Goal: Task Accomplishment & Management: Complete application form

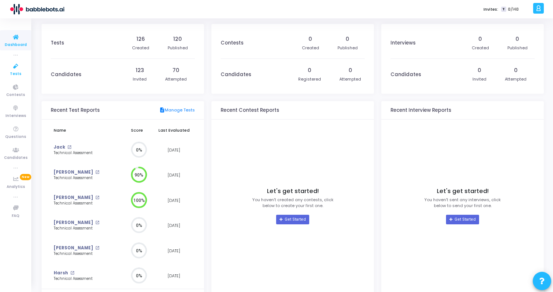
click at [21, 65] on icon at bounding box center [15, 66] width 15 height 9
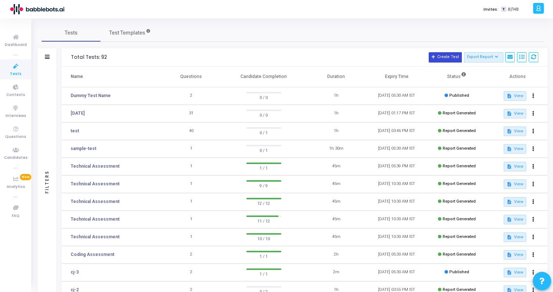
click at [449, 54] on button "Create Test" at bounding box center [445, 57] width 33 height 10
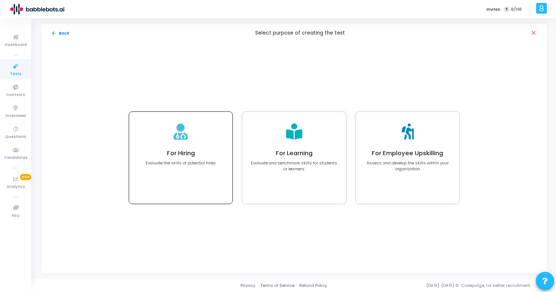
click at [196, 144] on div "For Hiring Evaluate the skills of potential hires" at bounding box center [180, 158] width 103 height 92
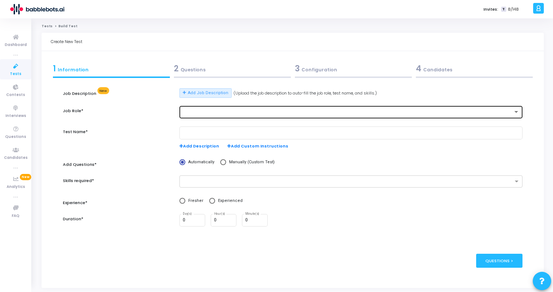
click at [217, 109] on div at bounding box center [351, 112] width 337 height 14
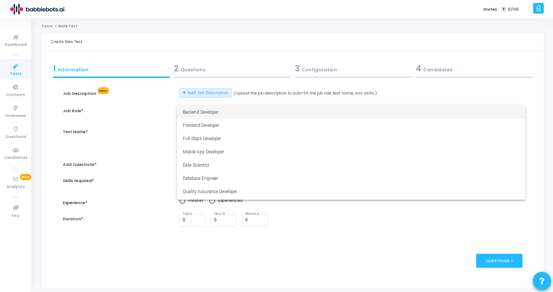
click at [216, 113] on span "Backend Developer" at bounding box center [351, 112] width 337 height 13
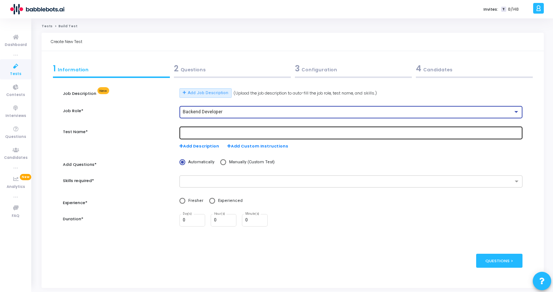
click at [203, 134] on input "text" at bounding box center [351, 133] width 337 height 5
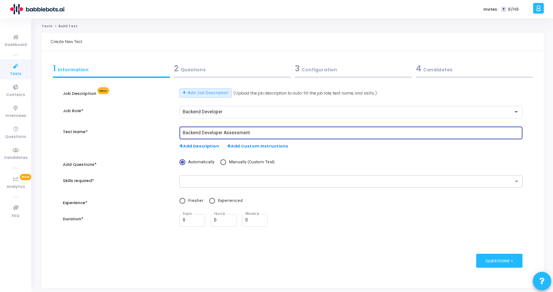
type input "Backend Developer Assessment"
click at [221, 162] on span at bounding box center [223, 162] width 6 height 6
click at [221, 162] on input "Manually (Custom Test)" at bounding box center [223, 162] width 6 height 6
radio input "true"
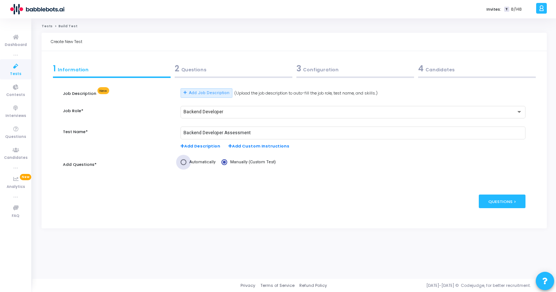
click at [189, 162] on span "Automatically" at bounding box center [200, 162] width 29 height 6
click at [186, 162] on input "Automatically" at bounding box center [184, 162] width 6 height 6
radio input "true"
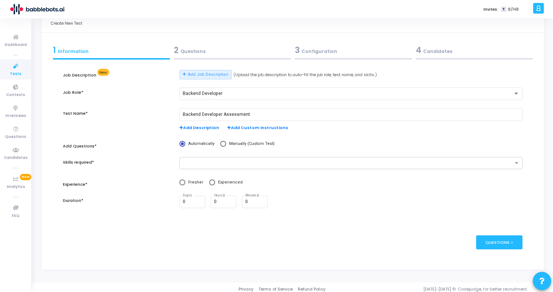
scroll to position [22, 0]
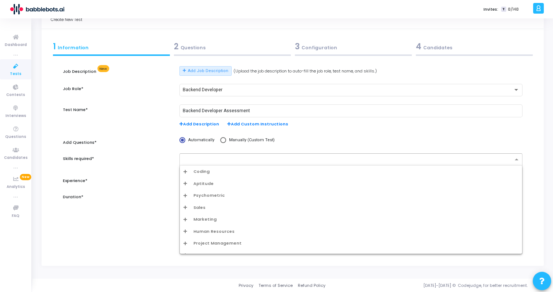
click at [234, 160] on input "text" at bounding box center [347, 160] width 329 height 6
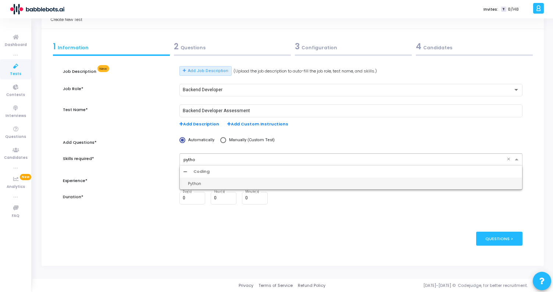
type input "python"
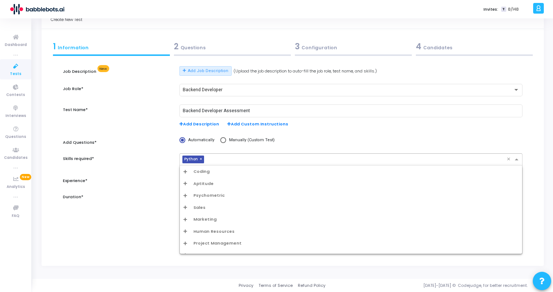
click at [234, 160] on input "text" at bounding box center [357, 160] width 300 height 6
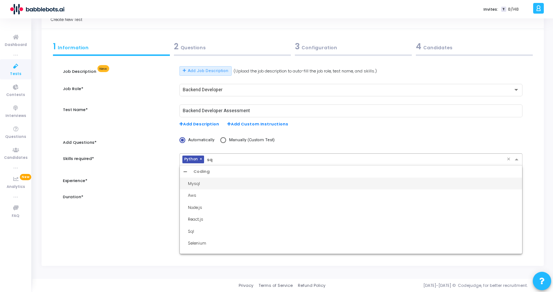
type input "sql"
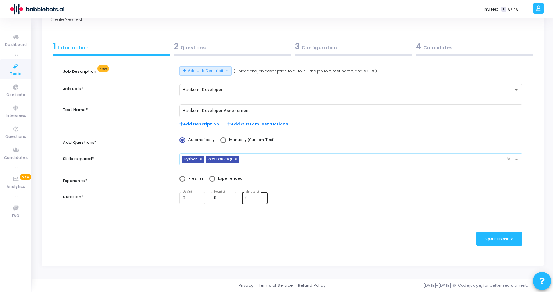
click at [252, 197] on input "0" at bounding box center [255, 198] width 20 height 5
type input "75"
click at [351, 195] on div "0 Day(s) 0 Hour(s) 75 Minute(s)" at bounding box center [350, 198] width 343 height 13
click at [213, 178] on span at bounding box center [212, 179] width 6 height 6
click at [213, 178] on input "Experienced" at bounding box center [212, 179] width 6 height 6
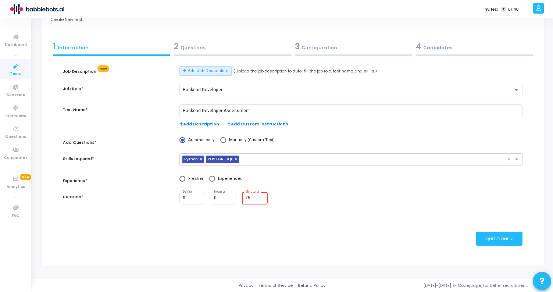
radio input "true"
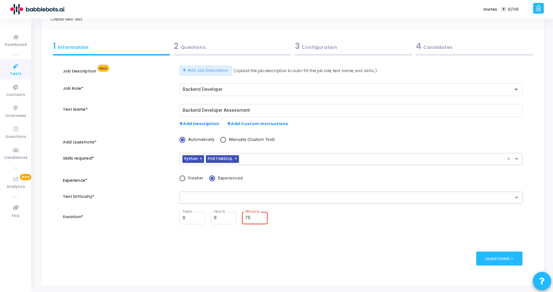
click at [215, 198] on input "text" at bounding box center [347, 198] width 329 height 6
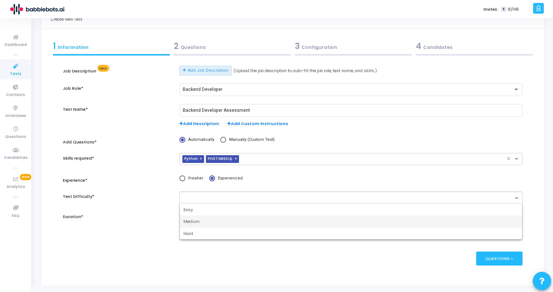
click at [210, 225] on div "Medium" at bounding box center [351, 221] width 342 height 12
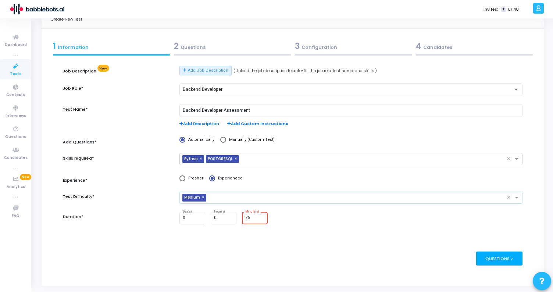
click at [508, 263] on div "Questions >" at bounding box center [499, 258] width 47 height 14
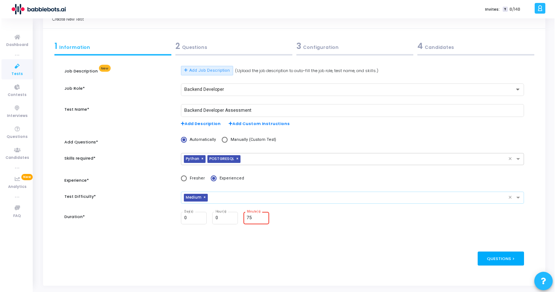
scroll to position [0, 0]
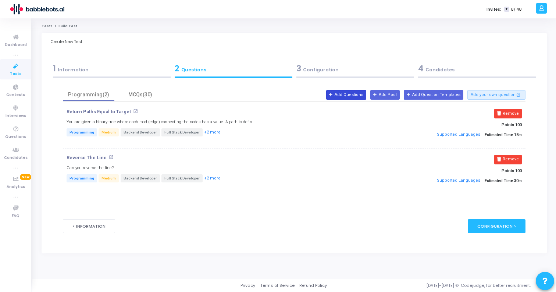
click at [361, 96] on button "Add Questions" at bounding box center [346, 95] width 40 height 10
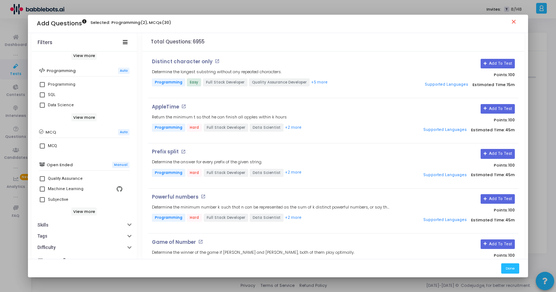
scroll to position [132, 0]
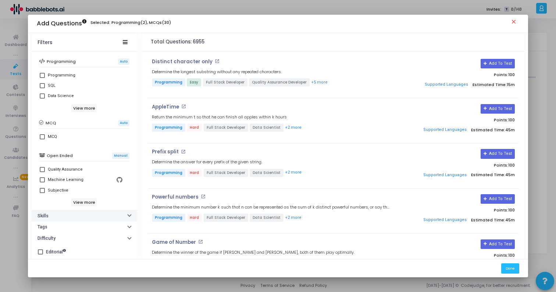
click at [61, 215] on button "Skills" at bounding box center [84, 215] width 105 height 11
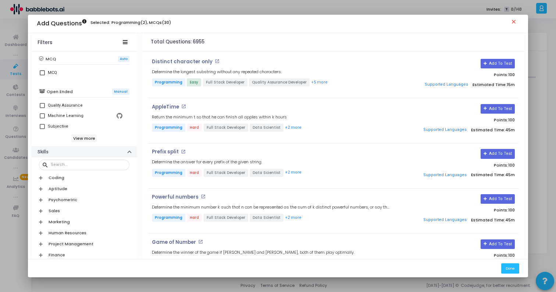
scroll to position [239, 0]
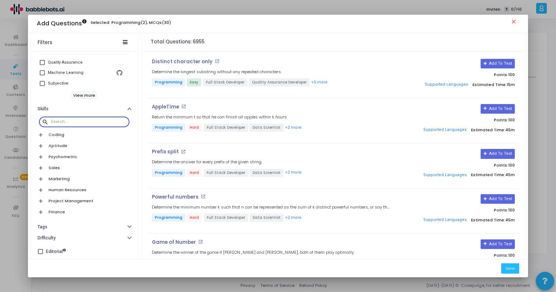
click at [65, 120] on input "text" at bounding box center [89, 121] width 76 height 4
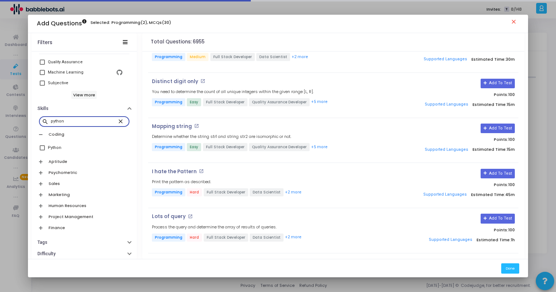
scroll to position [1155, 0]
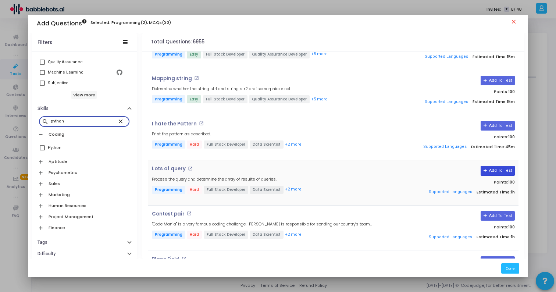
type input "python"
click at [493, 166] on button "Add To Test" at bounding box center [497, 171] width 34 height 10
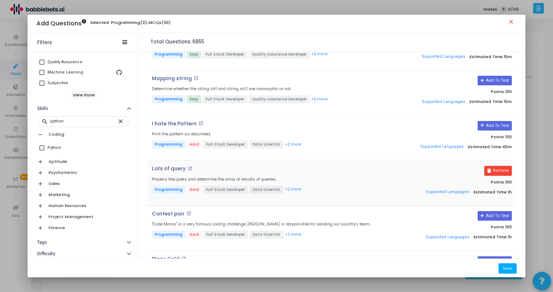
click at [508, 270] on button "Done" at bounding box center [508, 268] width 18 height 10
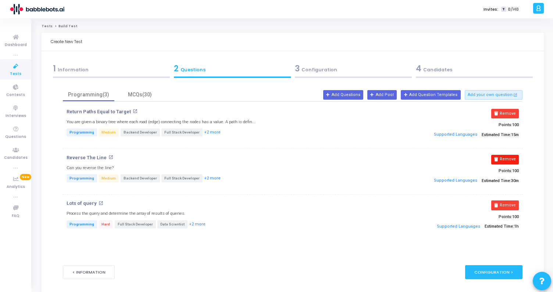
click at [504, 158] on button "Remove" at bounding box center [505, 160] width 28 height 10
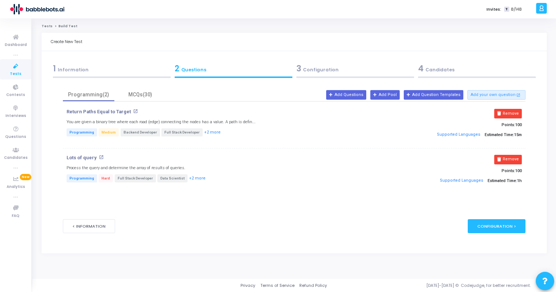
click at [164, 160] on h4 "Lots of query open_in_new" at bounding box center [217, 158] width 301 height 6
click at [366, 94] on button "Add Questions" at bounding box center [346, 95] width 40 height 10
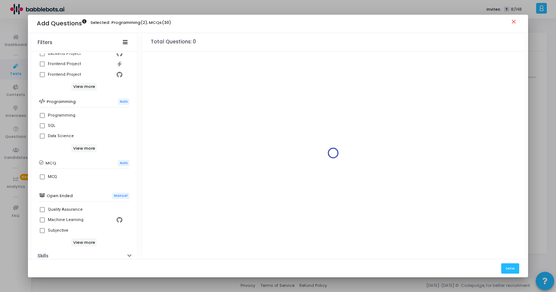
scroll to position [104, 0]
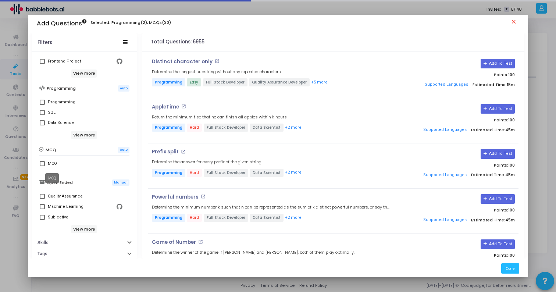
click at [54, 165] on div "MCQ" at bounding box center [52, 163] width 9 height 9
click at [42, 166] on input "MCQ" at bounding box center [42, 166] width 0 height 0
checkbox input "true"
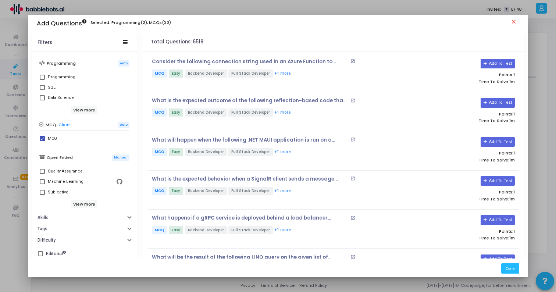
scroll to position [132, 0]
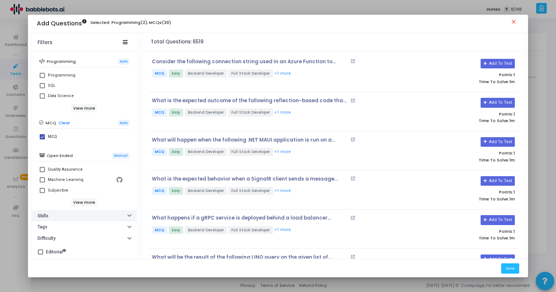
click at [99, 212] on button "Skills" at bounding box center [84, 215] width 105 height 11
click at [90, 226] on input "text" at bounding box center [89, 228] width 76 height 4
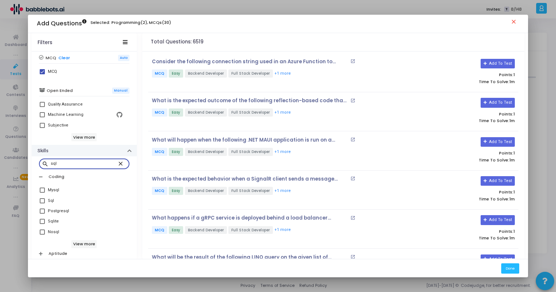
scroll to position [217, 0]
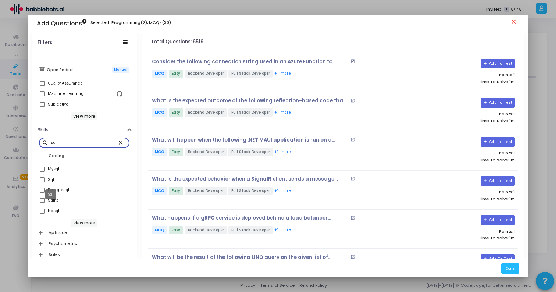
type input "sql"
click at [50, 180] on div "Sql" at bounding box center [51, 179] width 6 height 9
click at [42, 182] on input "Sql" at bounding box center [42, 182] width 0 height 0
checkbox input "true"
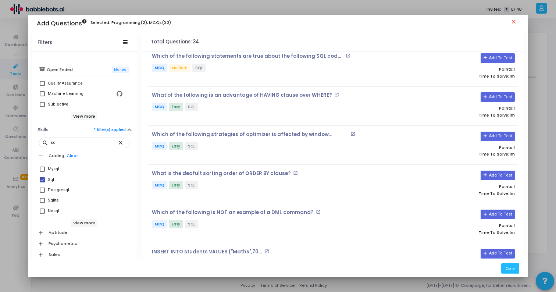
scroll to position [294, 0]
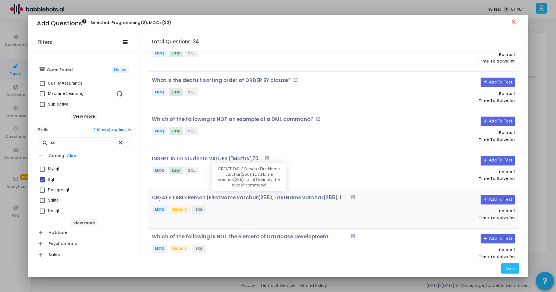
click at [234, 195] on p "CREATE TABLE Person (FirstName varchar(255), LastName varchar(255), id int) Ide…" at bounding box center [250, 198] width 196 height 6
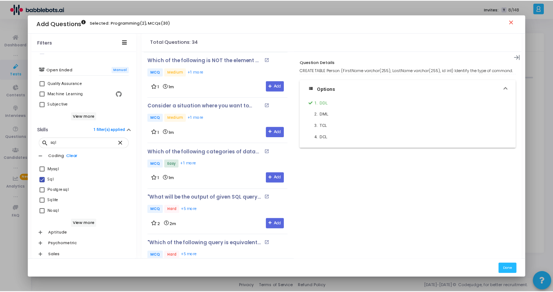
scroll to position [674, 0]
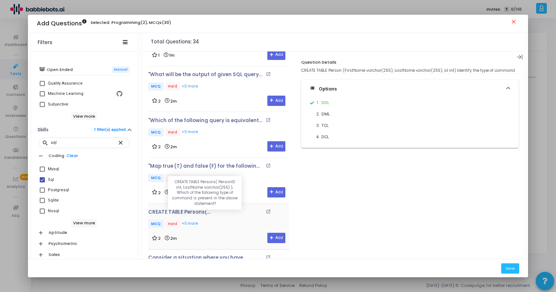
click at [178, 209] on p "CREATE TABLE Persons( PersonID int, LastName varchar(255) ); Which of the follo…" at bounding box center [205, 212] width 115 height 6
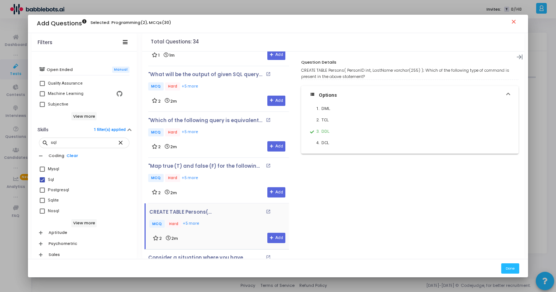
click at [178, 209] on p "CREATE TABLE Persons( PersonID int, LastName varchar(255) ); Which of the follo…" at bounding box center [206, 212] width 115 height 6
click at [180, 163] on p ""Map true (T) and false (F) for the following statements and choose the correct…" at bounding box center [205, 166] width 115 height 6
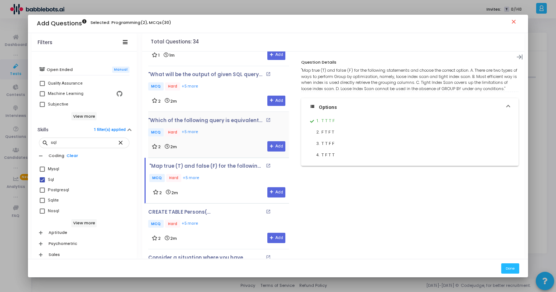
click at [206, 122] on div ""Which of the following query is equivalent to the Given query? [code]SELECT em…" at bounding box center [218, 128] width 141 height 20
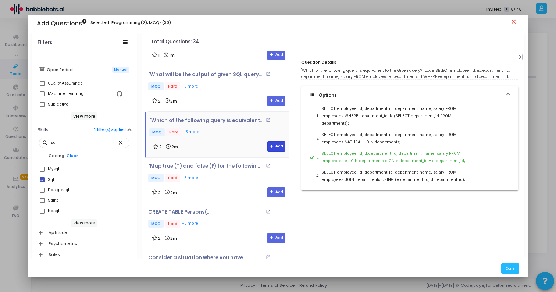
click at [274, 145] on button "Add" at bounding box center [276, 146] width 18 height 10
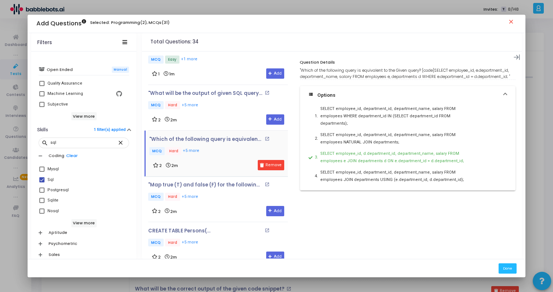
scroll to position [652, 0]
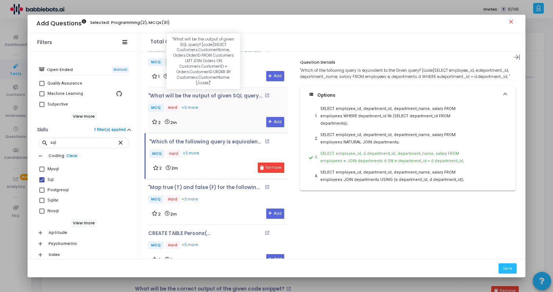
click at [220, 93] on p ""What will be the output of given SQL query? [code]SELECT Customers.CustomerNam…" at bounding box center [205, 96] width 115 height 6
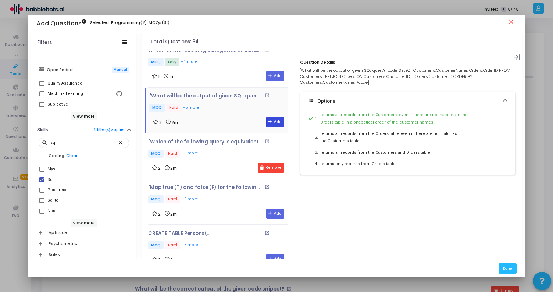
click at [266, 122] on button "Add" at bounding box center [275, 122] width 18 height 10
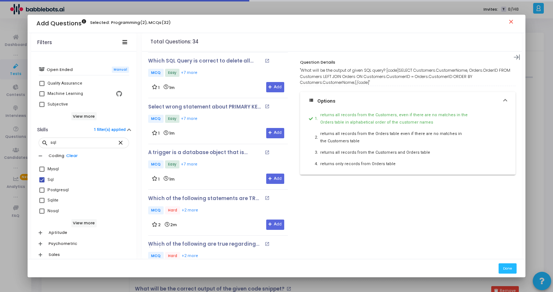
scroll to position [1097, 0]
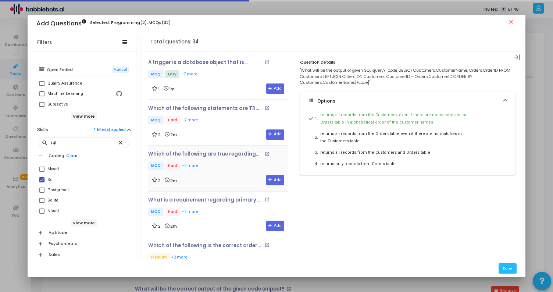
click at [224, 153] on div "Which of the following are true regarding (N+1) query problem ? open_in_new MCQ…" at bounding box center [218, 161] width 140 height 20
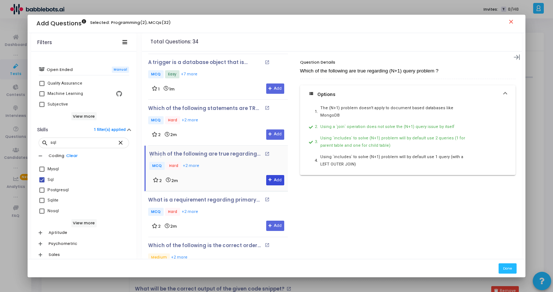
click at [268, 175] on button "Add" at bounding box center [275, 180] width 18 height 10
click at [235, 109] on div "Which of the following statements are TRUE about an SQL query? open_in_new MCQ …" at bounding box center [218, 116] width 140 height 20
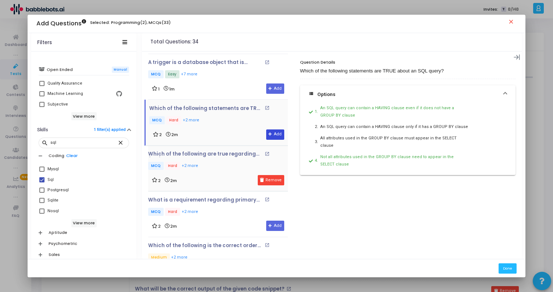
click at [271, 129] on button "Add" at bounding box center [275, 134] width 18 height 10
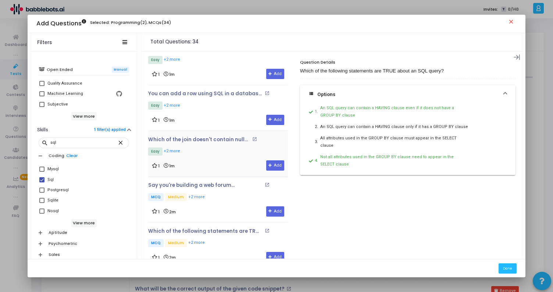
scroll to position [1350, 0]
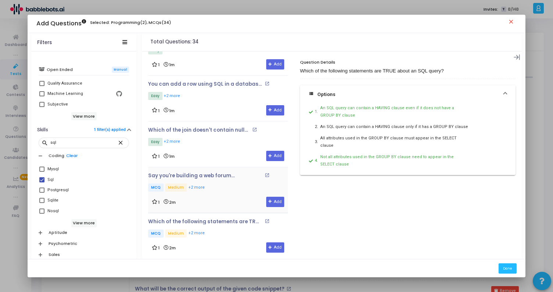
click at [231, 183] on p "MCQ Medium +2 more" at bounding box center [218, 187] width 140 height 9
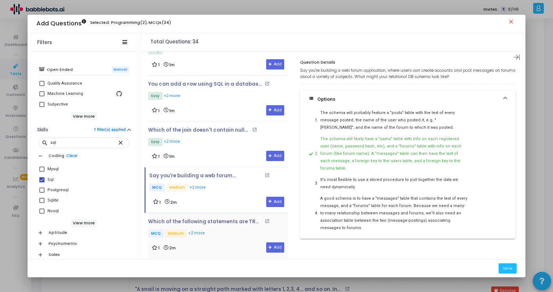
scroll to position [85, 0]
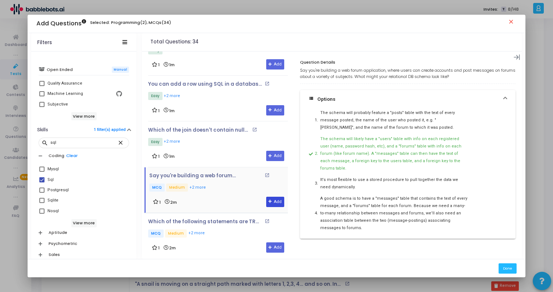
click at [272, 198] on button "Add" at bounding box center [275, 202] width 18 height 10
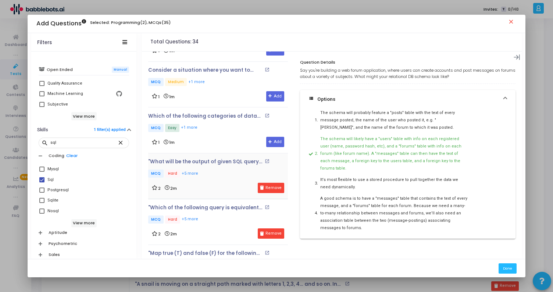
scroll to position [24, 0]
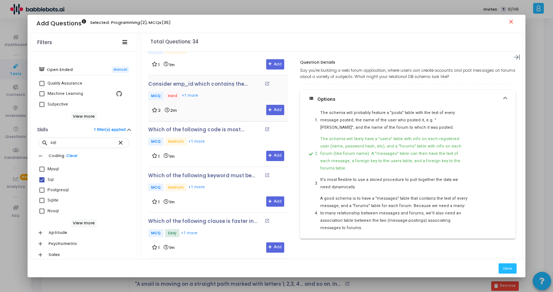
click at [240, 106] on div "2 2m Add" at bounding box center [218, 110] width 132 height 10
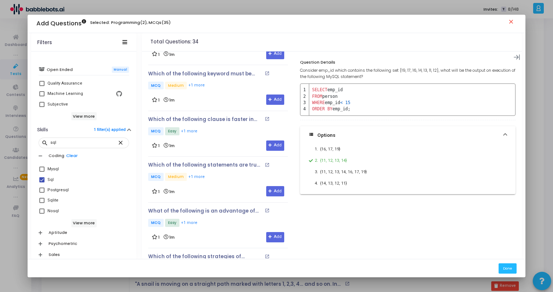
scroll to position [0, 0]
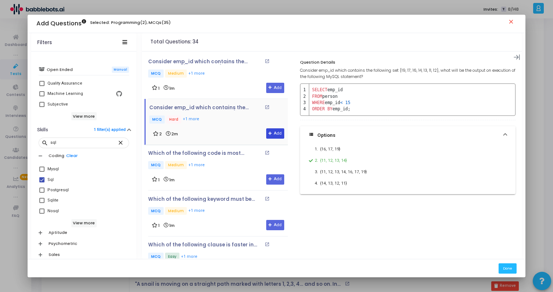
click at [270, 133] on button "Add" at bounding box center [275, 133] width 18 height 10
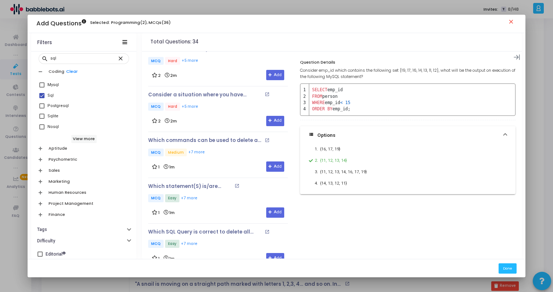
scroll to position [304, 0]
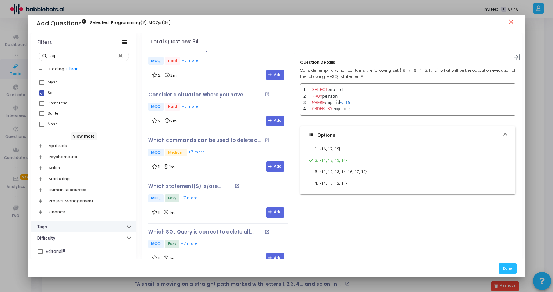
click at [69, 227] on button "Tags" at bounding box center [83, 226] width 105 height 11
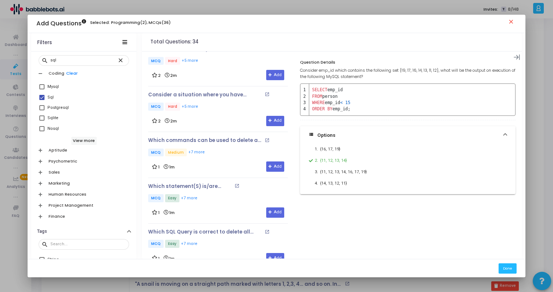
scroll to position [347, 0]
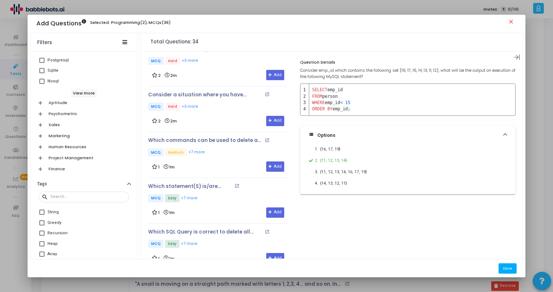
click at [505, 268] on button "Done" at bounding box center [508, 268] width 18 height 10
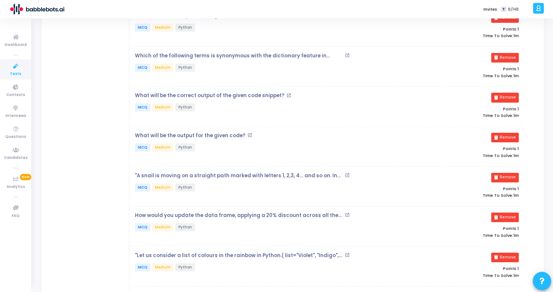
scroll to position [0, 0]
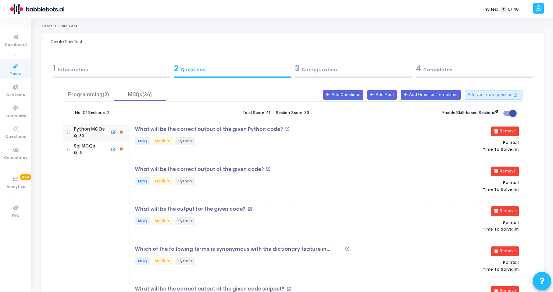
click at [121, 133] on icon at bounding box center [121, 132] width 7 height 8
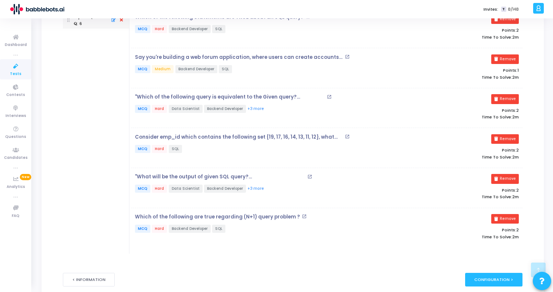
scroll to position [152, 0]
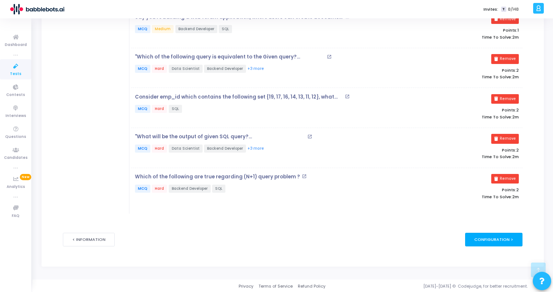
click at [494, 240] on div "Configuration >" at bounding box center [494, 240] width 58 height 14
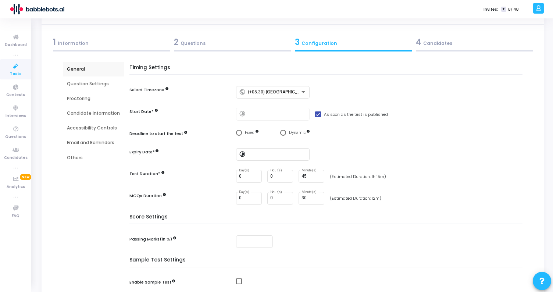
scroll to position [29, 0]
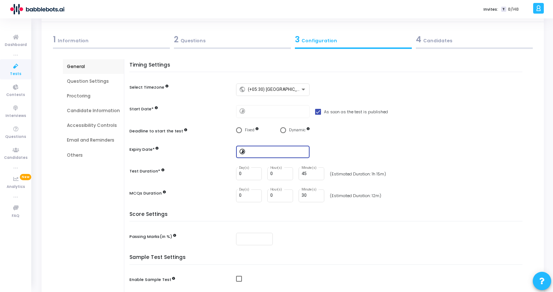
click at [261, 153] on input at bounding box center [277, 151] width 59 height 5
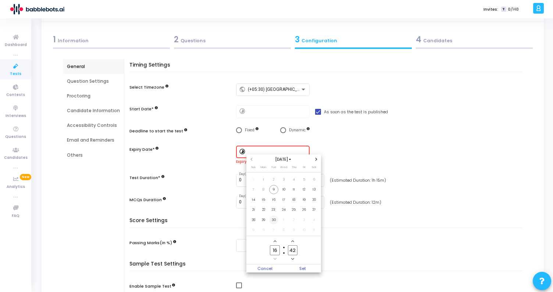
click at [273, 218] on span "30" at bounding box center [273, 219] width 9 height 9
click at [307, 271] on span "Set" at bounding box center [302, 268] width 37 height 8
type input "[DATE] 4:42 PM"
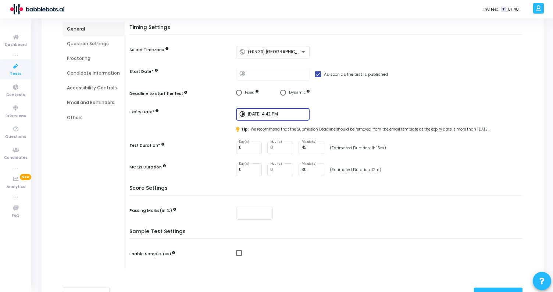
scroll to position [68, 0]
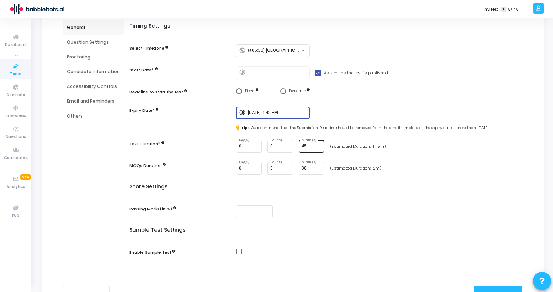
click at [305, 147] on input "45" at bounding box center [311, 146] width 20 height 5
type input "4"
click at [309, 169] on input "30" at bounding box center [311, 168] width 20 height 5
click at [304, 147] on input "70" at bounding box center [311, 146] width 20 height 5
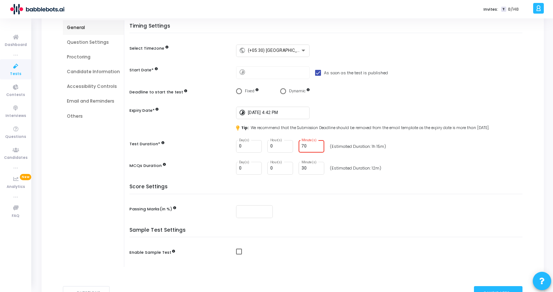
click at [310, 139] on div "70 Minute(s)" at bounding box center [311, 146] width 20 height 14
click at [308, 147] on input "70" at bounding box center [311, 146] width 20 height 5
type input "75"
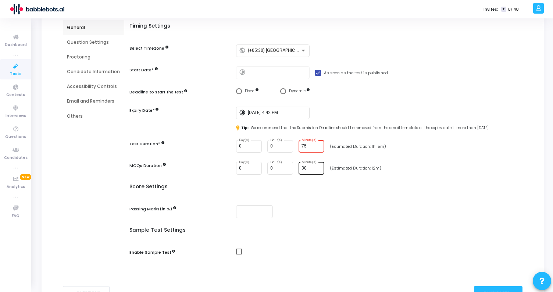
click at [307, 172] on div "30 Minute(s)" at bounding box center [311, 168] width 20 height 14
type input "3"
type input "15"
click at [346, 177] on div "Timing Settings Select Timezone public (+05:30) [GEOGRAPHIC_DATA]/[GEOGRAPHIC_D…" at bounding box center [327, 103] width 389 height 161
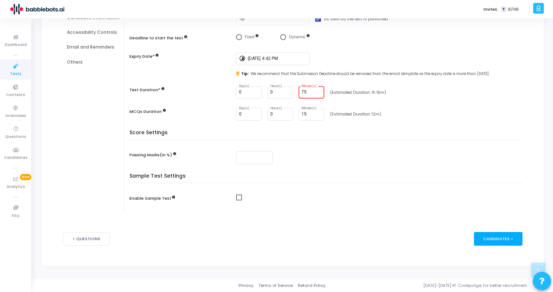
click at [491, 239] on div "Candidates >" at bounding box center [498, 239] width 49 height 14
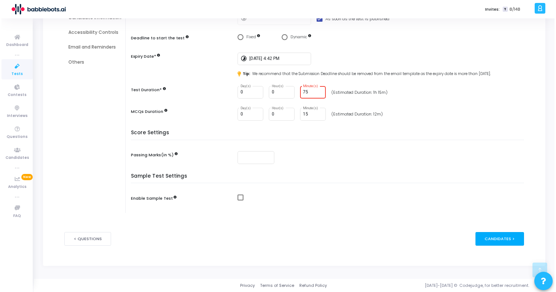
scroll to position [0, 0]
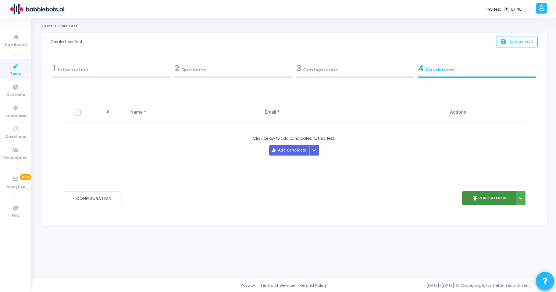
click at [475, 200] on icon "publish" at bounding box center [475, 198] width 7 height 7
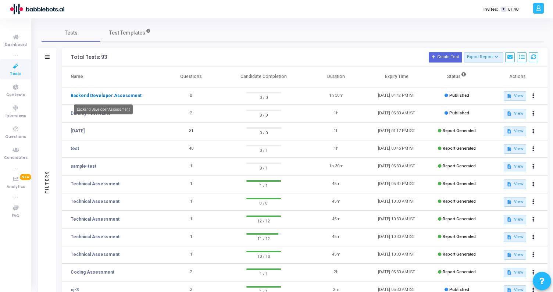
click at [127, 96] on link "Backend Developer Assessment" at bounding box center [106, 95] width 71 height 7
